Goal: Task Accomplishment & Management: Manage account settings

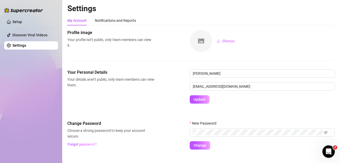
click at [237, 67] on div "Profile image Your profile isn’t public, only team members can view it. Change" at bounding box center [200, 50] width 267 height 40
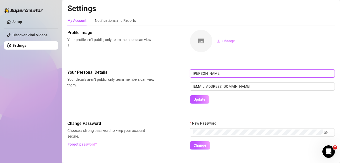
click at [232, 73] on input "[PERSON_NAME]" at bounding box center [262, 73] width 145 height 8
type input "Patty"
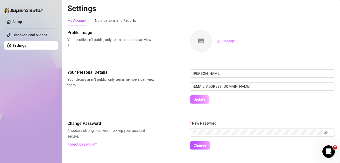
click at [198, 100] on span "Update" at bounding box center [199, 99] width 12 height 4
